Goal: Information Seeking & Learning: Learn about a topic

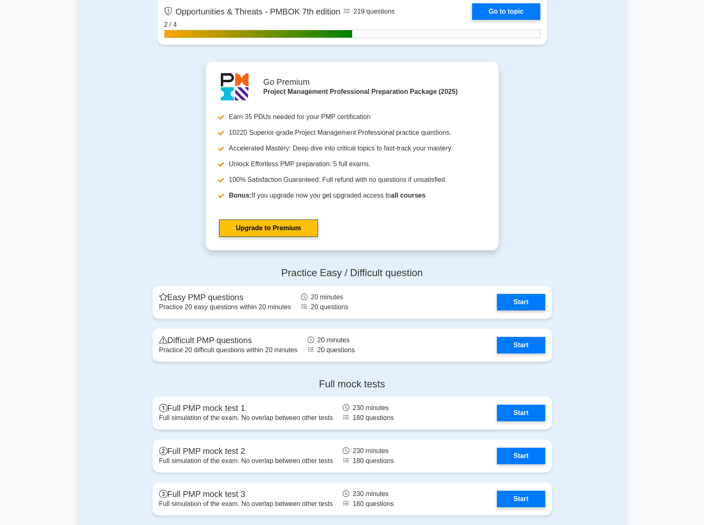
scroll to position [2666, 0]
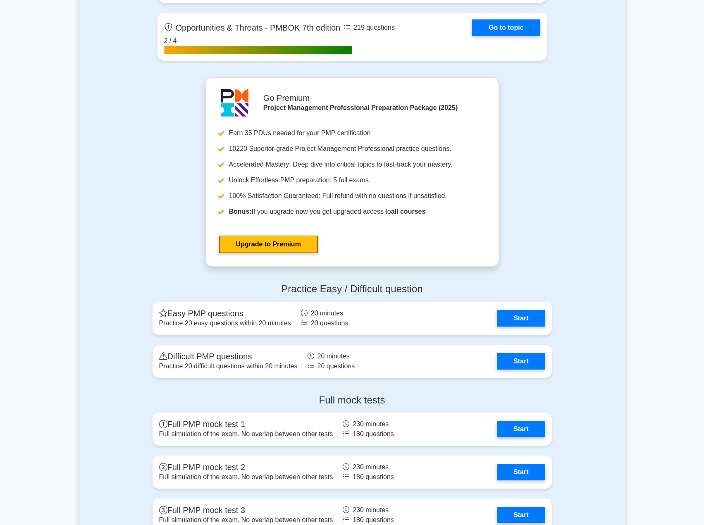
scroll to position [2666, 0]
click at [502, 314] on link "Start" at bounding box center [521, 316] width 48 height 17
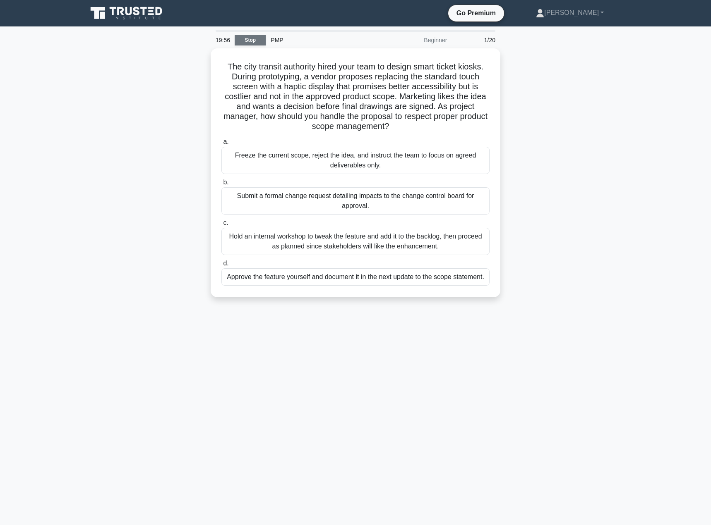
click at [238, 38] on link "Stop" at bounding box center [250, 40] width 31 height 10
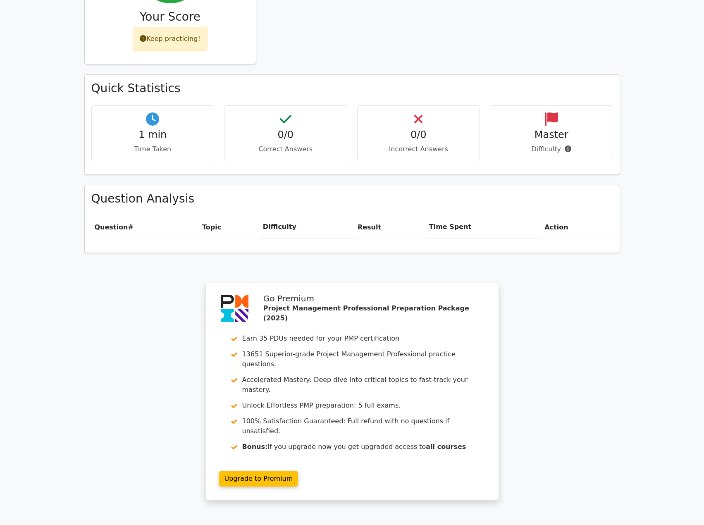
scroll to position [455, 0]
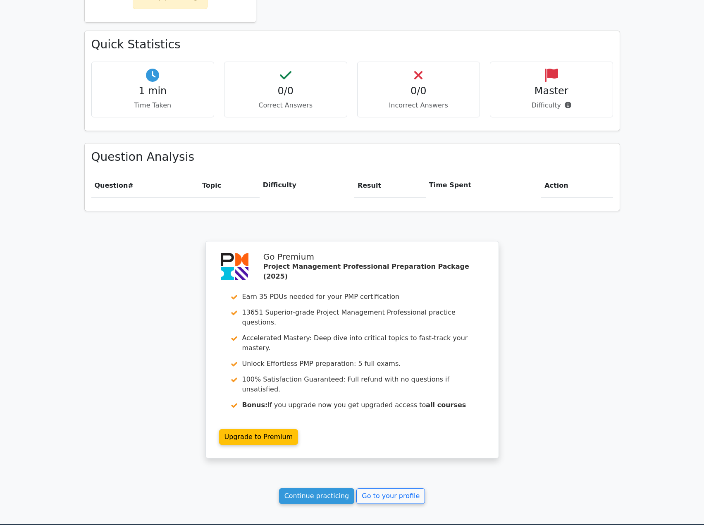
click at [535, 85] on h4 "Master" at bounding box center [551, 91] width 109 height 12
click at [565, 102] on icon at bounding box center [568, 105] width 7 height 7
click at [332, 489] on link "Continue practicing" at bounding box center [317, 497] width 76 height 16
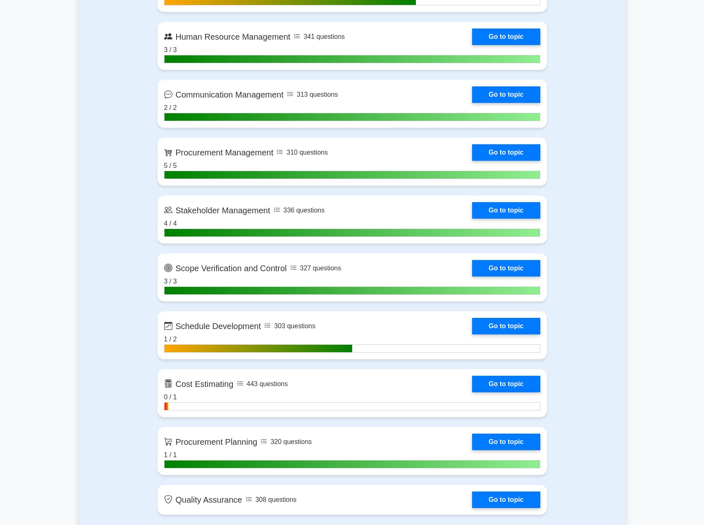
scroll to position [993, 0]
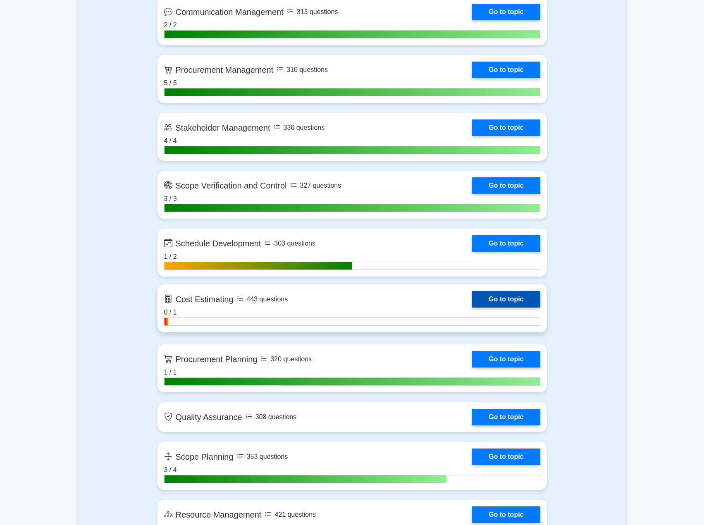
click at [491, 296] on link "Go to topic" at bounding box center [506, 299] width 68 height 17
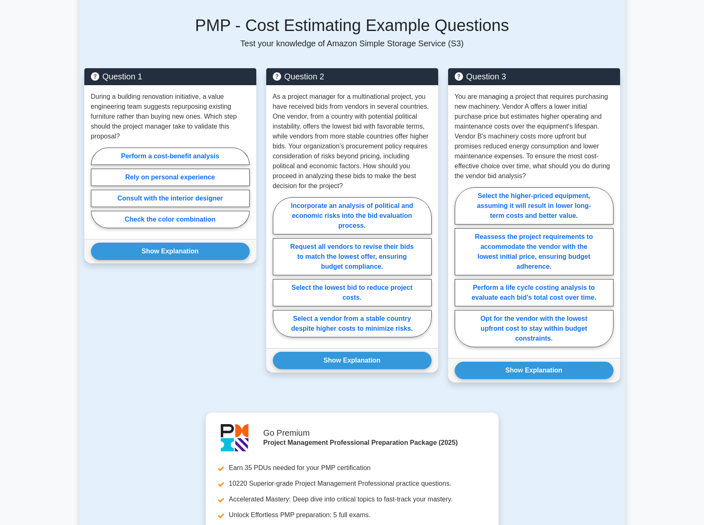
scroll to position [496, 0]
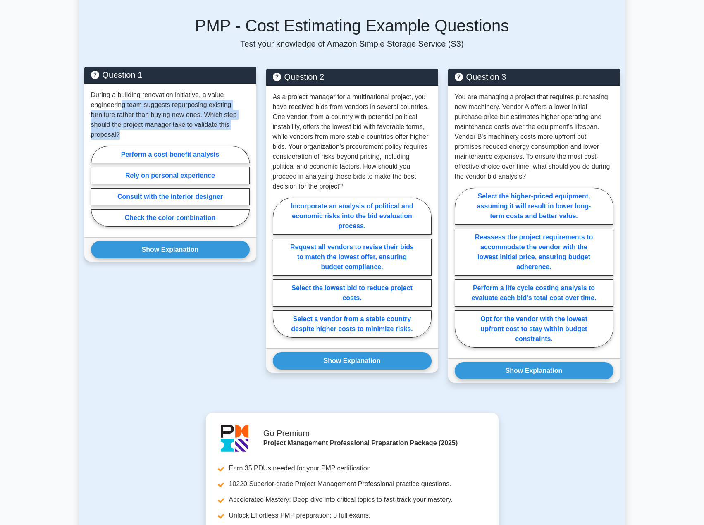
drag, startPoint x: 123, startPoint y: 96, endPoint x: 201, endPoint y: 126, distance: 83.7
click at [201, 126] on p "During a building renovation initiative, a value engineering team suggests repu…" at bounding box center [170, 115] width 159 height 50
click at [191, 146] on label "Perform a cost-benefit analysis" at bounding box center [170, 154] width 159 height 17
click at [96, 186] on input "Perform a cost-benefit analysis" at bounding box center [93, 188] width 5 height 5
radio input "true"
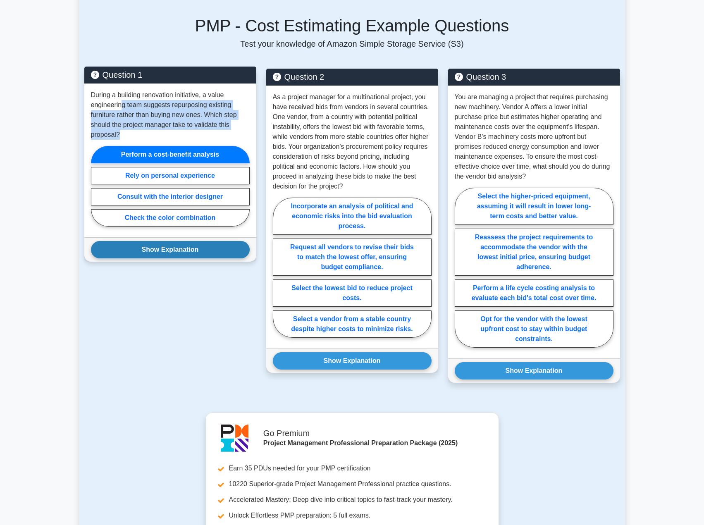
click at [197, 241] on button "Show Explanation" at bounding box center [170, 249] width 159 height 17
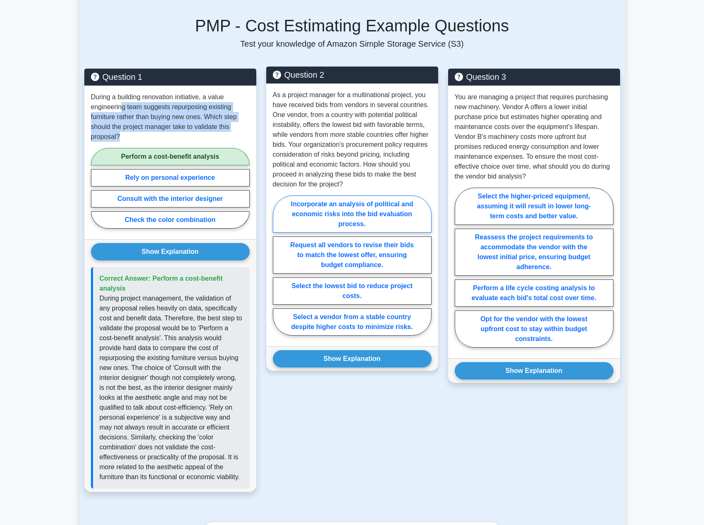
click at [352, 204] on label "Incorporate an analysis of political and economic risks into the bid evaluation…" at bounding box center [352, 214] width 159 height 37
click at [278, 266] on input "Incorporate an analysis of political and economic risks into the bid evaluation…" at bounding box center [275, 268] width 5 height 5
radio input "true"
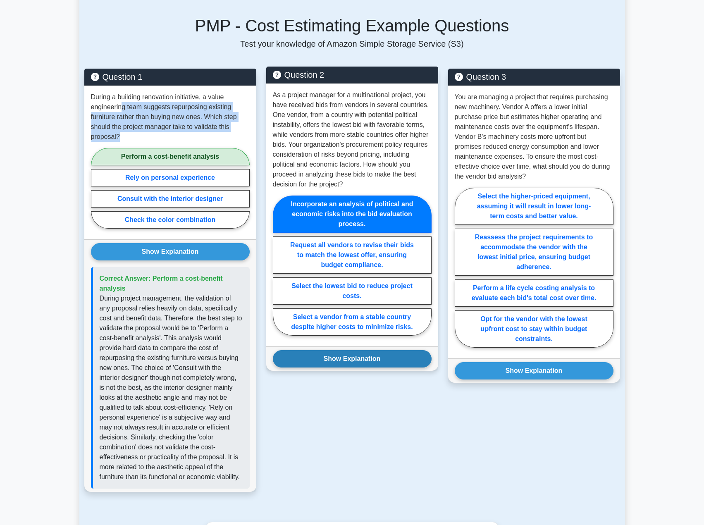
click at [384, 350] on button "Show Explanation" at bounding box center [352, 358] width 159 height 17
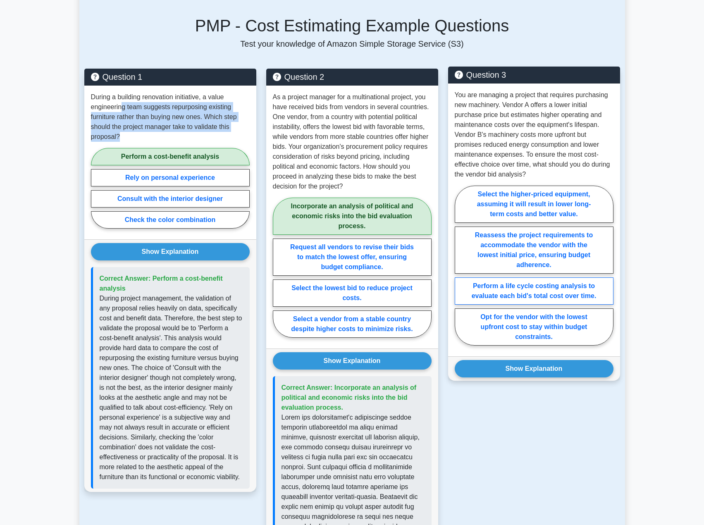
click at [489, 278] on label "Perform a life cycle costing analysis to evaluate each bid's total cost over ti…" at bounding box center [534, 291] width 159 height 27
click at [460, 271] on input "Perform a life cycle costing analysis to evaluate each bid's total cost over ti…" at bounding box center [457, 268] width 5 height 5
radio input "true"
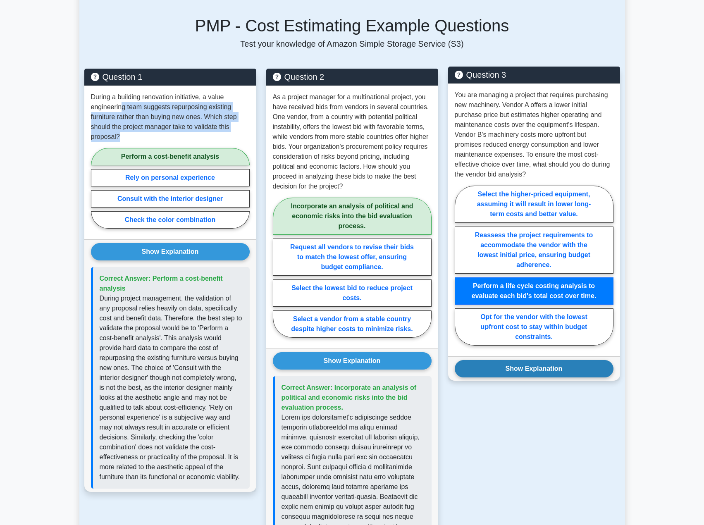
click at [490, 360] on button "Show Explanation" at bounding box center [534, 368] width 159 height 17
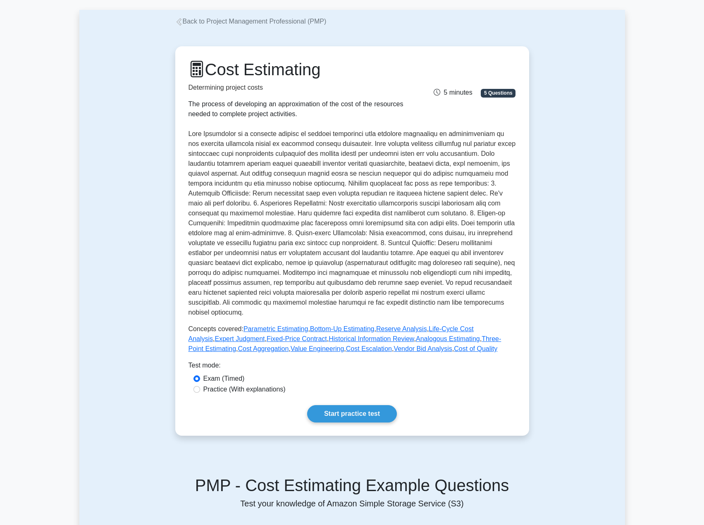
scroll to position [0, 0]
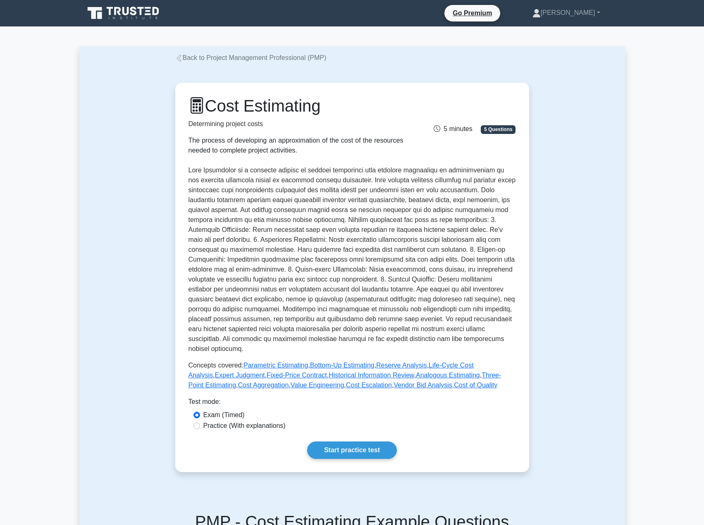
click at [199, 57] on link "Back to Project Management Professional (PMP)" at bounding box center [250, 57] width 151 height 7
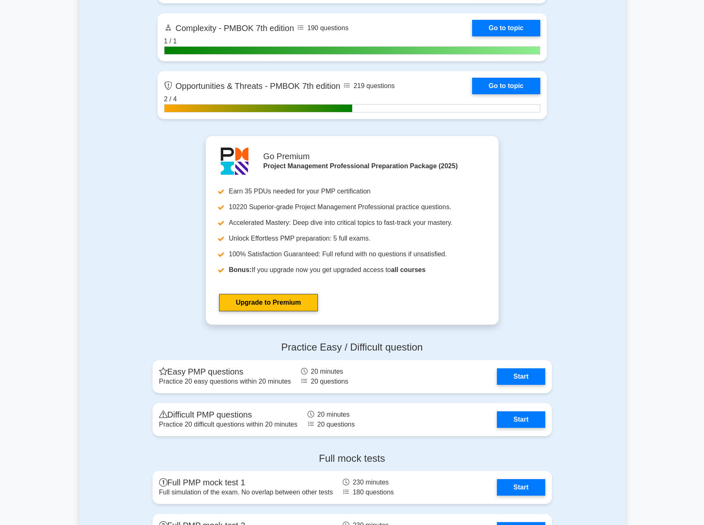
scroll to position [2606, 0]
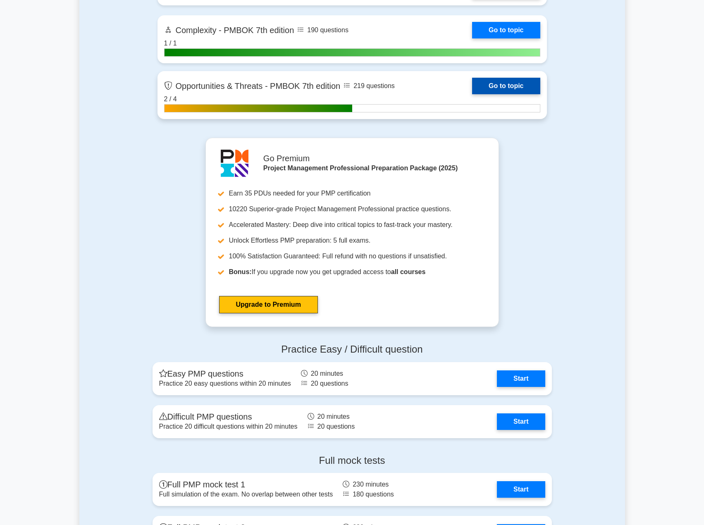
click at [487, 89] on link "Go to topic" at bounding box center [506, 86] width 68 height 17
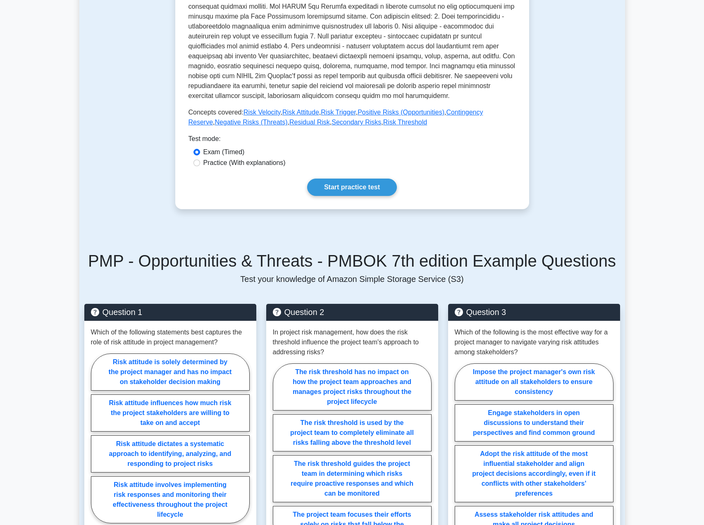
scroll to position [414, 0]
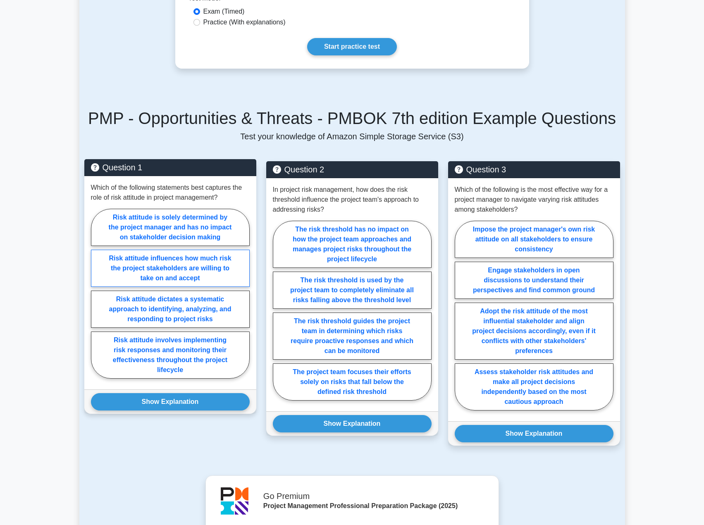
click at [223, 264] on label "Risk attitude influences how much risk the project stakeholders are willing to …" at bounding box center [170, 268] width 159 height 37
click at [96, 294] on input "Risk attitude influences how much risk the project stakeholders are willing to …" at bounding box center [93, 296] width 5 height 5
radio input "true"
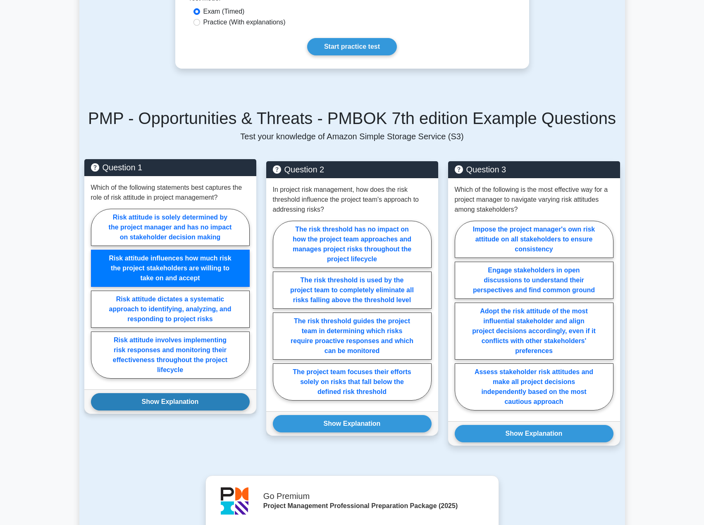
click at [184, 401] on button "Show Explanation" at bounding box center [170, 401] width 159 height 17
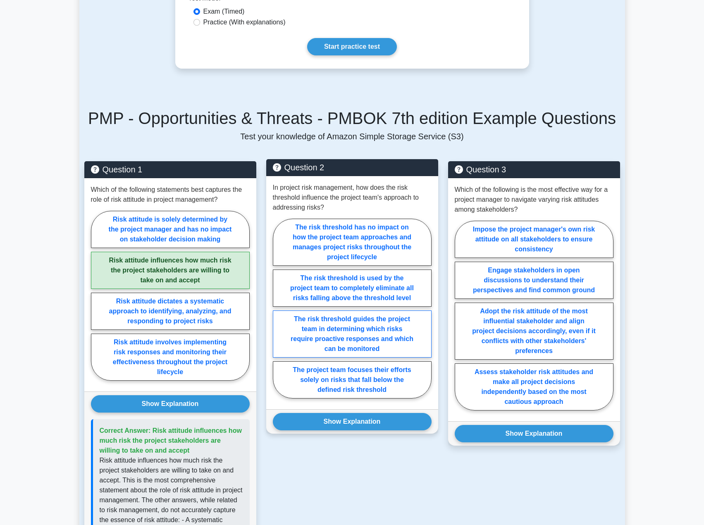
click at [302, 316] on label "The risk threshold guides the project team in determining which risks require p…" at bounding box center [352, 334] width 159 height 47
click at [278, 314] on input "The risk threshold guides the project team in determining which risks require p…" at bounding box center [275, 311] width 5 height 5
radio input "true"
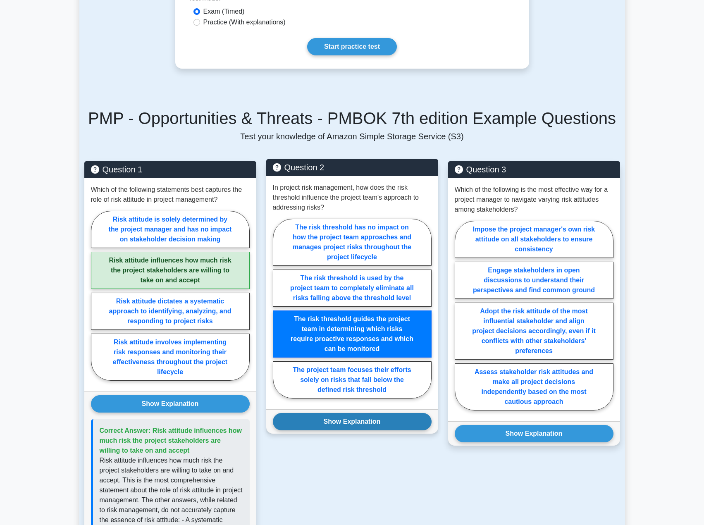
click at [356, 420] on button "Show Explanation" at bounding box center [352, 421] width 159 height 17
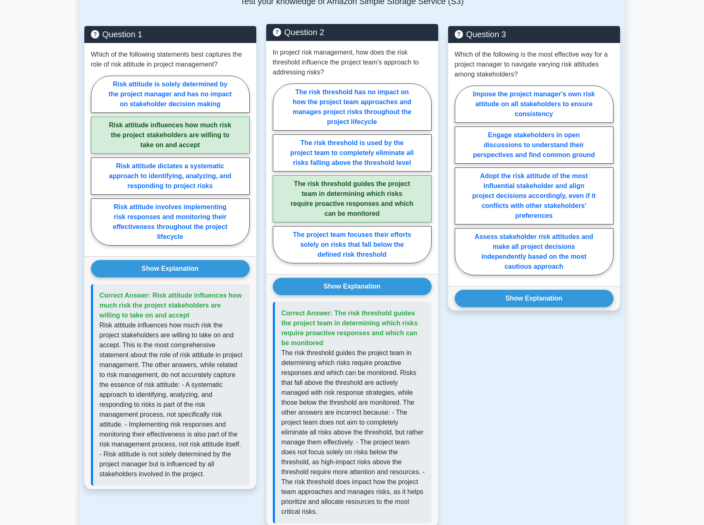
scroll to position [579, 0]
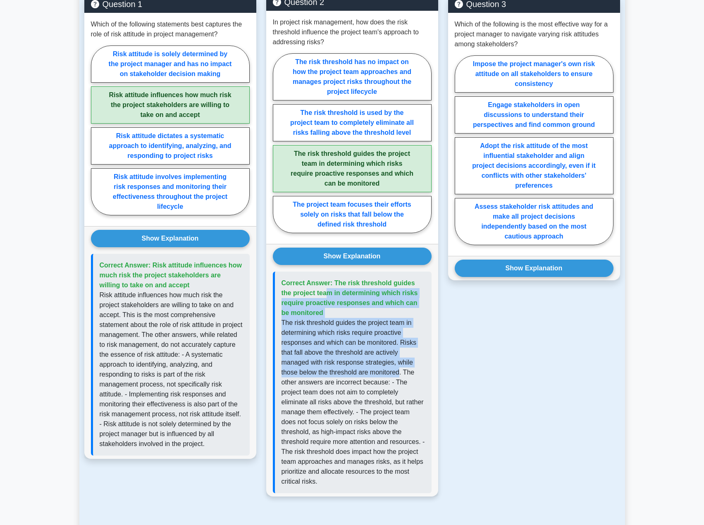
drag, startPoint x: 334, startPoint y: 282, endPoint x: 400, endPoint y: 369, distance: 109.8
click at [400, 369] on div "Correct Answer: The risk threshold guides the project team in determining which…" at bounding box center [352, 383] width 159 height 222
click at [342, 352] on p "The risk threshold guides the project team in determining which risks require p…" at bounding box center [354, 402] width 144 height 169
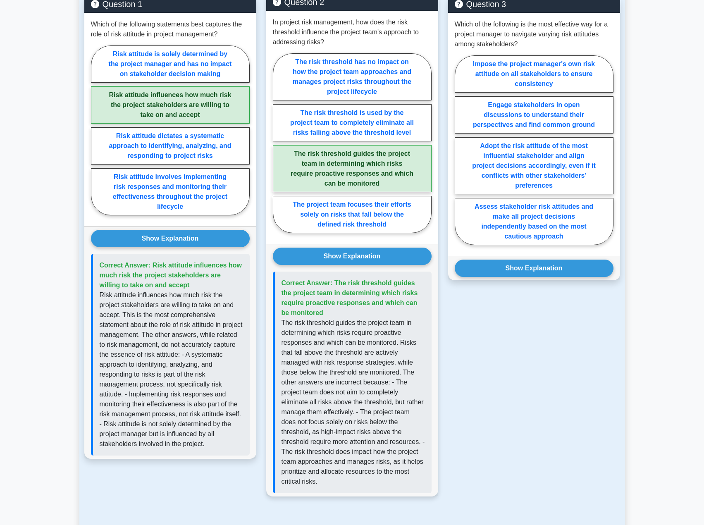
click at [281, 323] on div "Correct Answer: The risk threshold guides the project team in determining which…" at bounding box center [352, 383] width 159 height 222
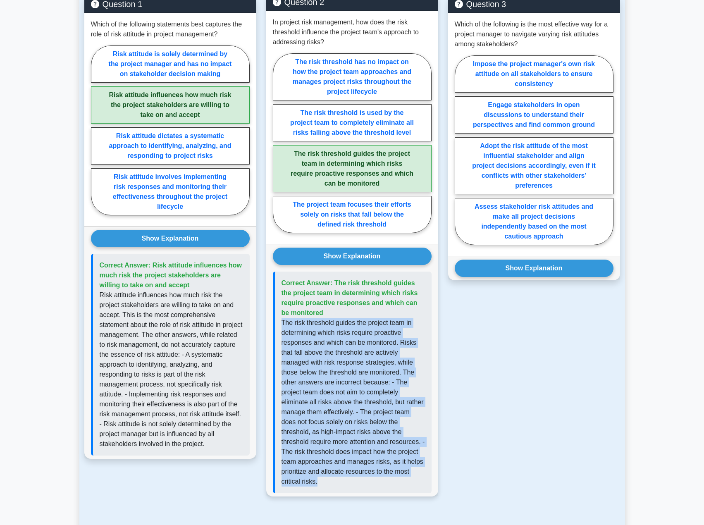
drag, startPoint x: 282, startPoint y: 323, endPoint x: 335, endPoint y: 479, distance: 164.6
click at [335, 479] on p "The risk threshold guides the project team in determining which risks require p…" at bounding box center [354, 402] width 144 height 169
copy p "The risk threshold guides the project team in determining which risks require p…"
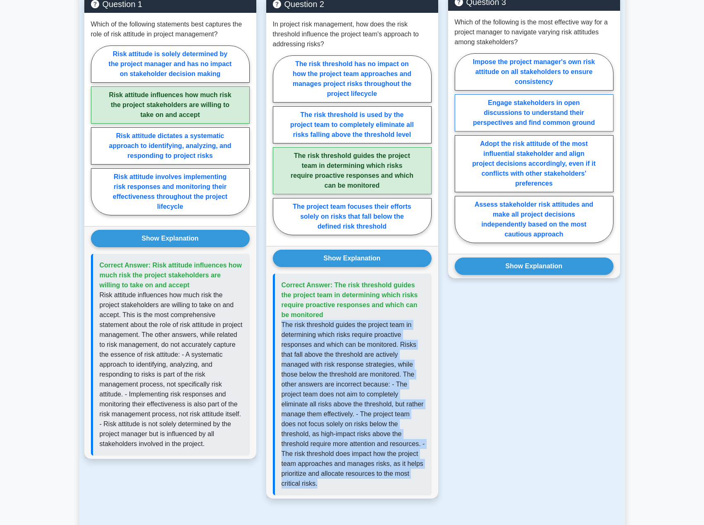
click at [544, 105] on label "Engage stakeholders in open discussions to understand their perspectives and fi…" at bounding box center [534, 112] width 159 height 37
click at [460, 148] on input "Engage stakeholders in open discussions to understand their perspectives and fi…" at bounding box center [457, 150] width 5 height 5
radio input "true"
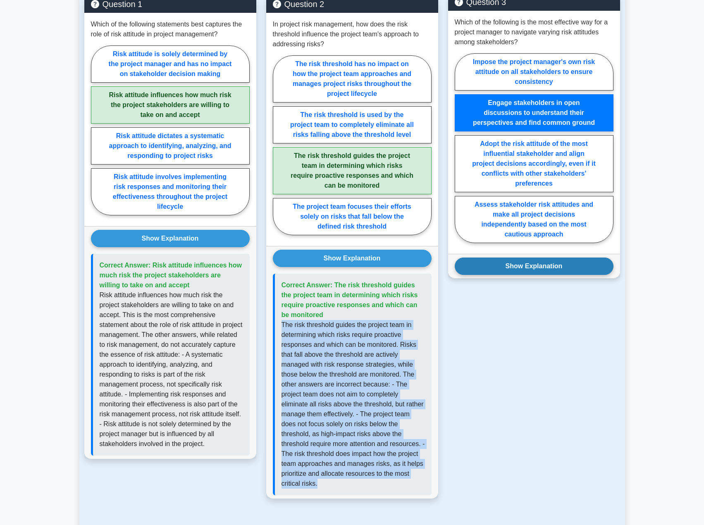
click at [552, 265] on button "Show Explanation" at bounding box center [534, 266] width 159 height 17
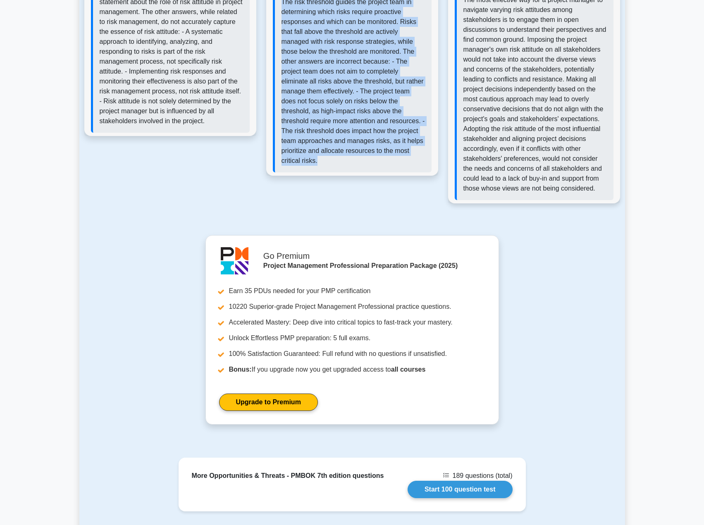
scroll to position [1030, 0]
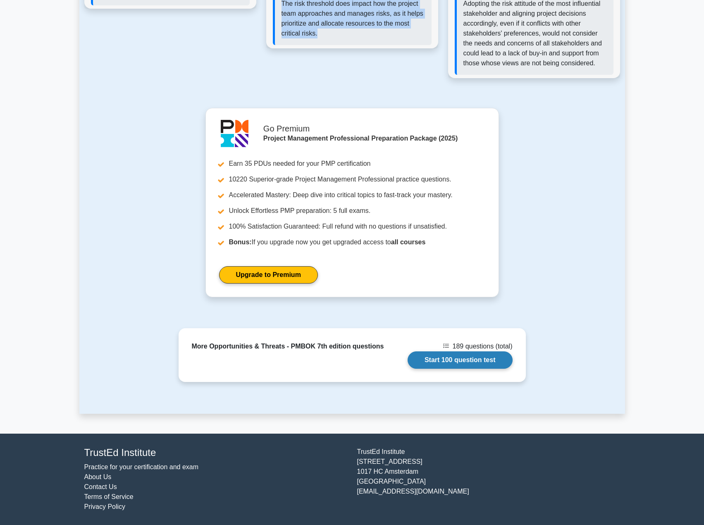
click at [482, 361] on link "Start 100 question test" at bounding box center [460, 360] width 105 height 17
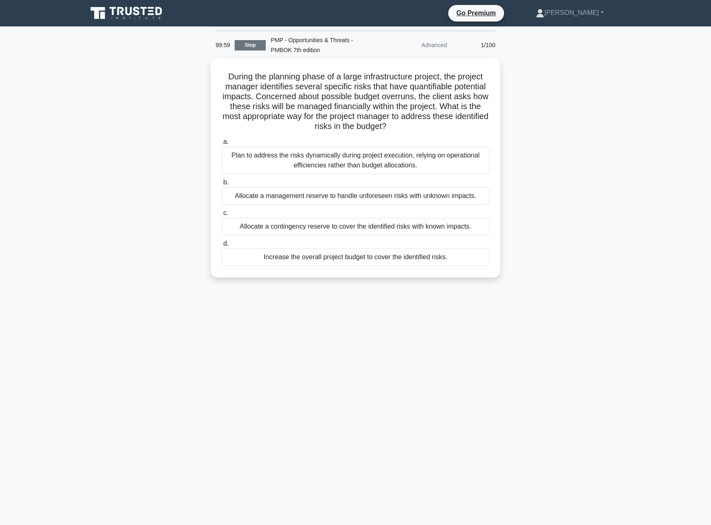
click at [254, 47] on link "Stop" at bounding box center [250, 45] width 31 height 10
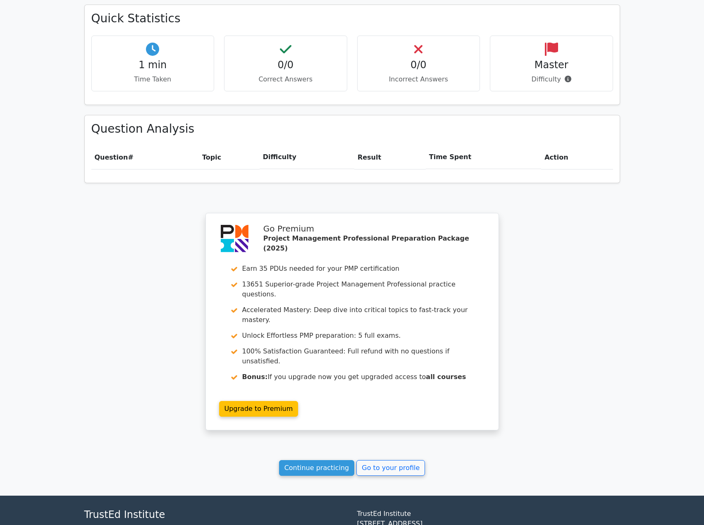
scroll to position [492, 0]
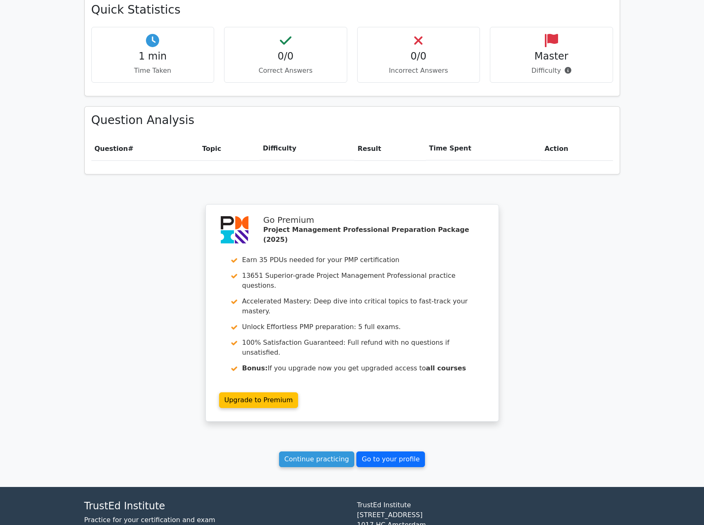
click at [368, 452] on link "Go to your profile" at bounding box center [391, 460] width 69 height 16
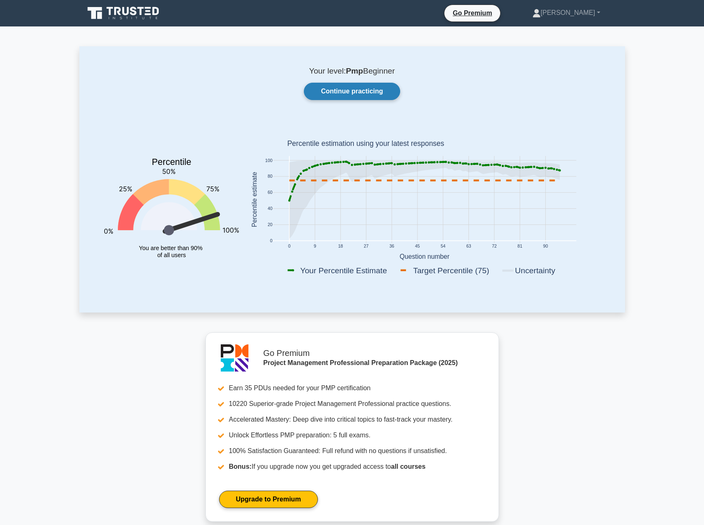
click at [372, 89] on link "Continue practicing" at bounding box center [352, 91] width 96 height 17
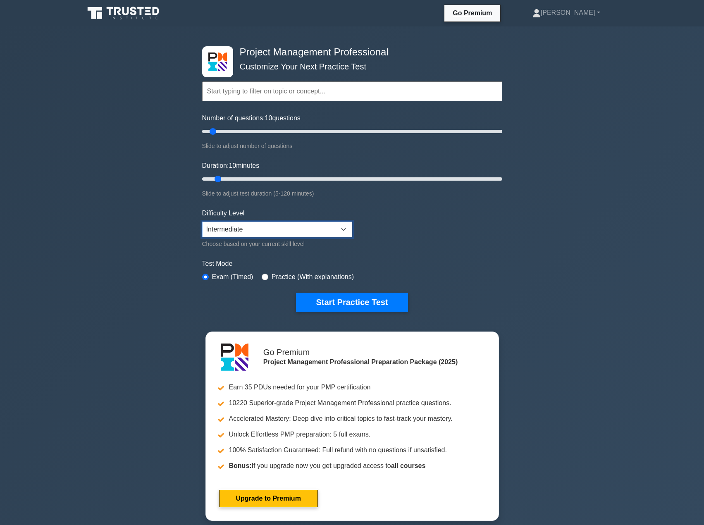
click at [343, 232] on select "Beginner Intermediate Expert" at bounding box center [277, 230] width 150 height 16
click at [202, 222] on select "Beginner Intermediate Expert" at bounding box center [277, 230] width 150 height 16
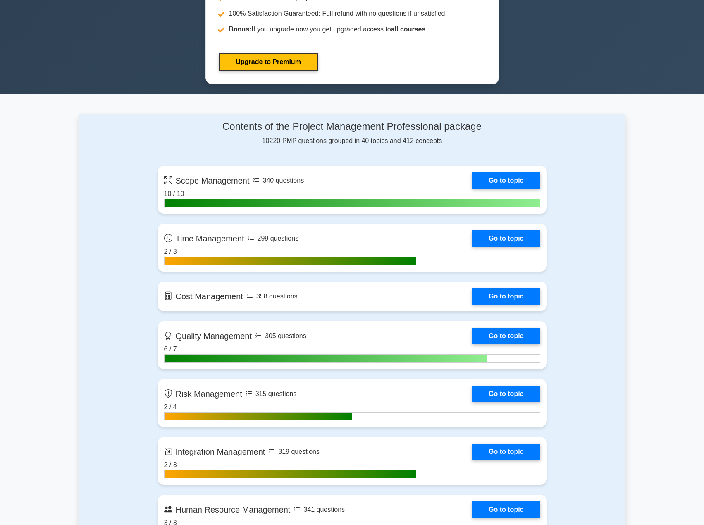
scroll to position [538, 0]
